Goal: Find specific page/section: Find specific page/section

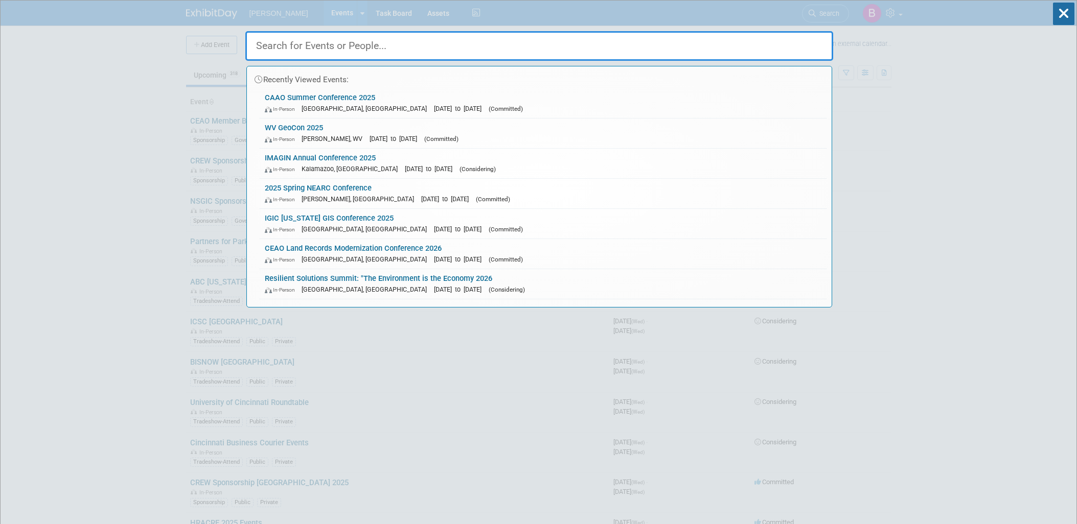
type input "s"
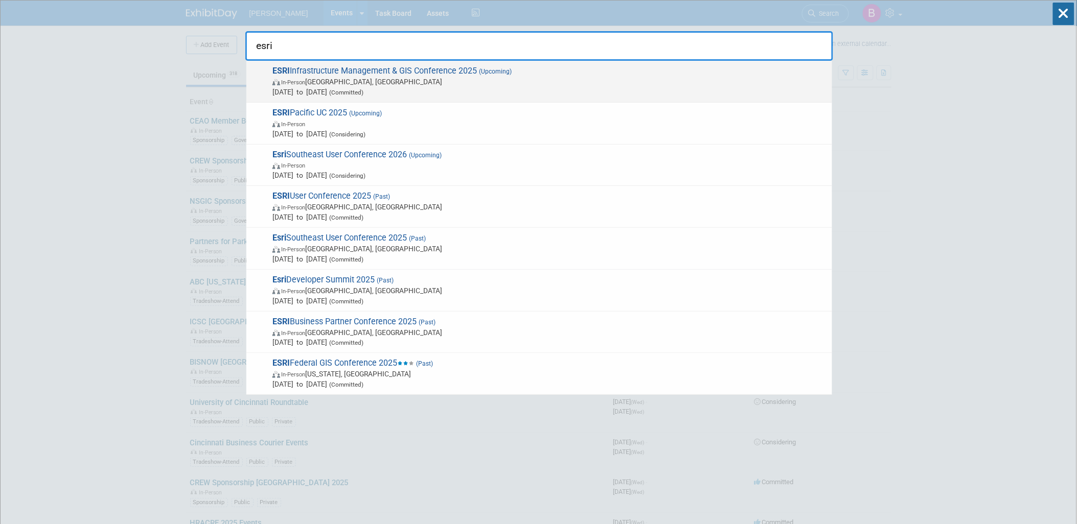
type input "esri"
click at [552, 81] on span "In-Person Palm Springs, CA" at bounding box center [549, 82] width 555 height 10
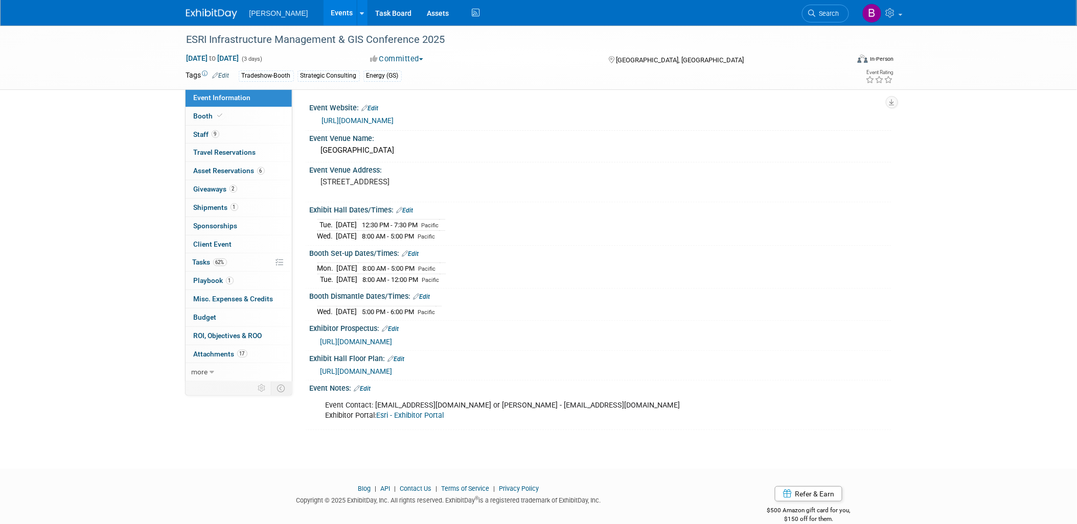
click at [413, 415] on link "Esri - Exhibitor Portal" at bounding box center [410, 415] width 67 height 9
click at [256, 116] on link "Booth" at bounding box center [239, 116] width 106 height 18
